Goal: Check status: Check status

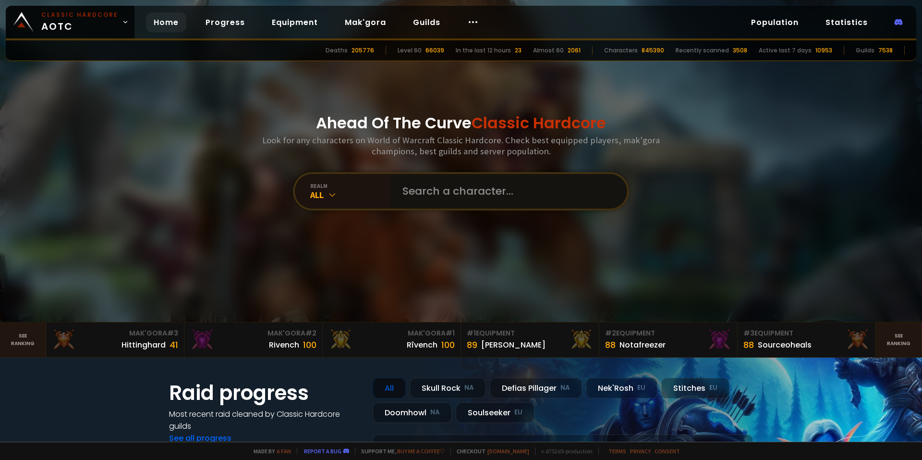
click at [453, 192] on input "text" at bounding box center [506, 191] width 219 height 35
type input "zombuddy"
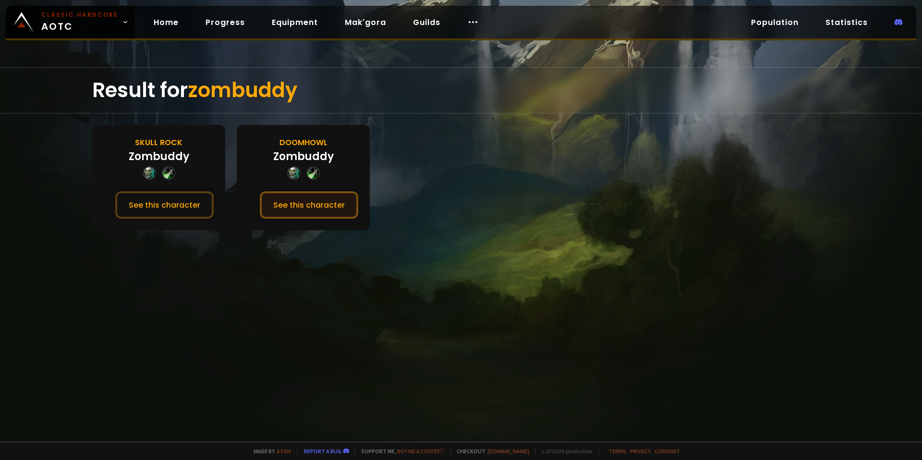
click at [313, 201] on button "See this character" at bounding box center [309, 204] width 98 height 27
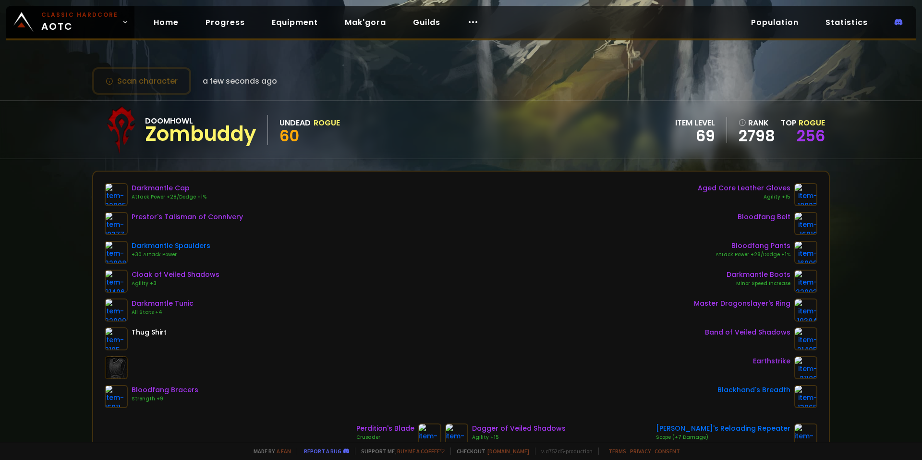
drag, startPoint x: 107, startPoint y: 213, endPoint x: 77, endPoint y: 246, distance: 44.5
drag, startPoint x: 112, startPoint y: 280, endPoint x: 67, endPoint y: 277, distance: 45.3
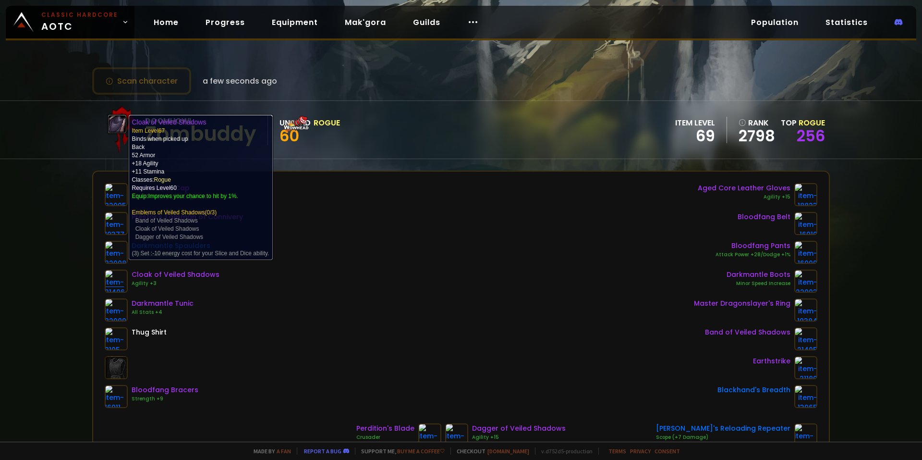
drag, startPoint x: 67, startPoint y: 277, endPoint x: 111, endPoint y: 279, distance: 43.7
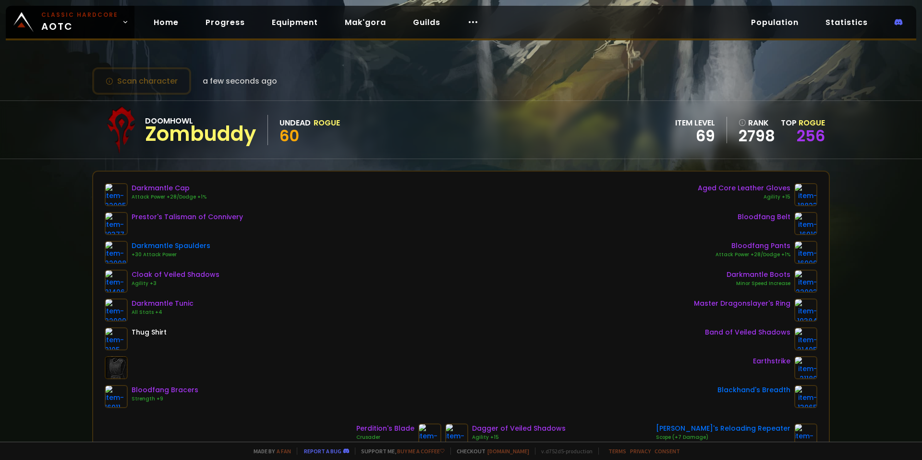
drag, startPoint x: 367, startPoint y: 292, endPoint x: 359, endPoint y: 298, distance: 10.0
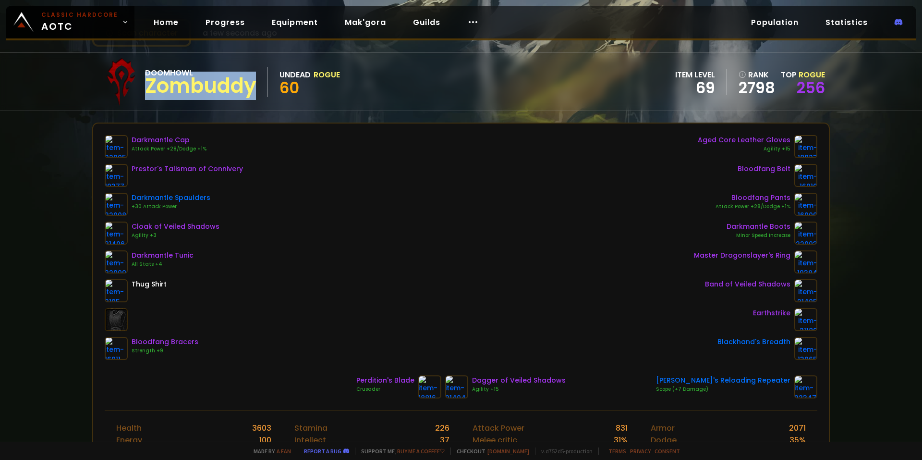
drag, startPoint x: 258, startPoint y: 84, endPoint x: 149, endPoint y: 87, distance: 109.1
click at [149, 87] on div "Doomhowl Zombuddy" at bounding box center [206, 82] width 123 height 30
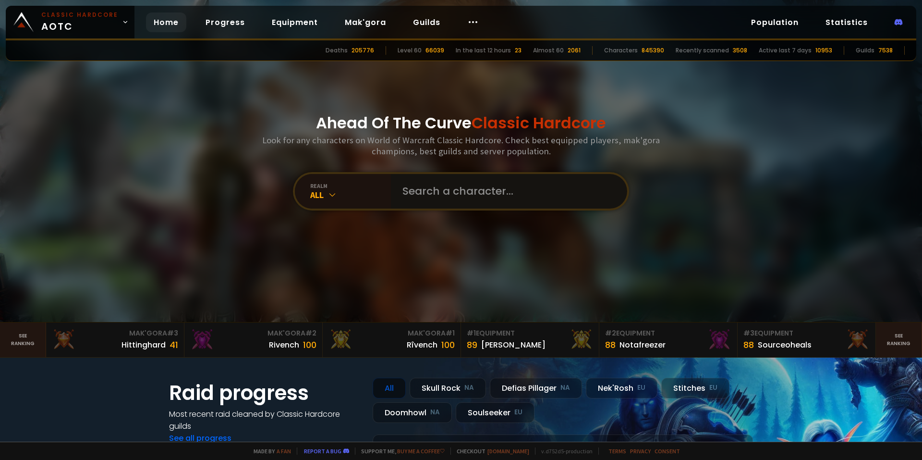
click at [449, 201] on input "text" at bounding box center [506, 191] width 219 height 35
paste input "Gallbargler"
type input "Gallbargler"
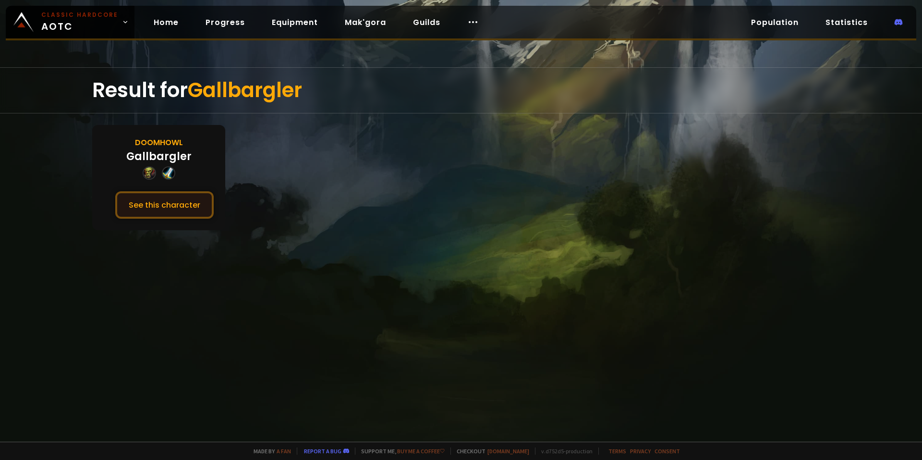
click at [183, 200] on button "See this character" at bounding box center [164, 204] width 98 height 27
